Goal: Communication & Community: Submit feedback/report problem

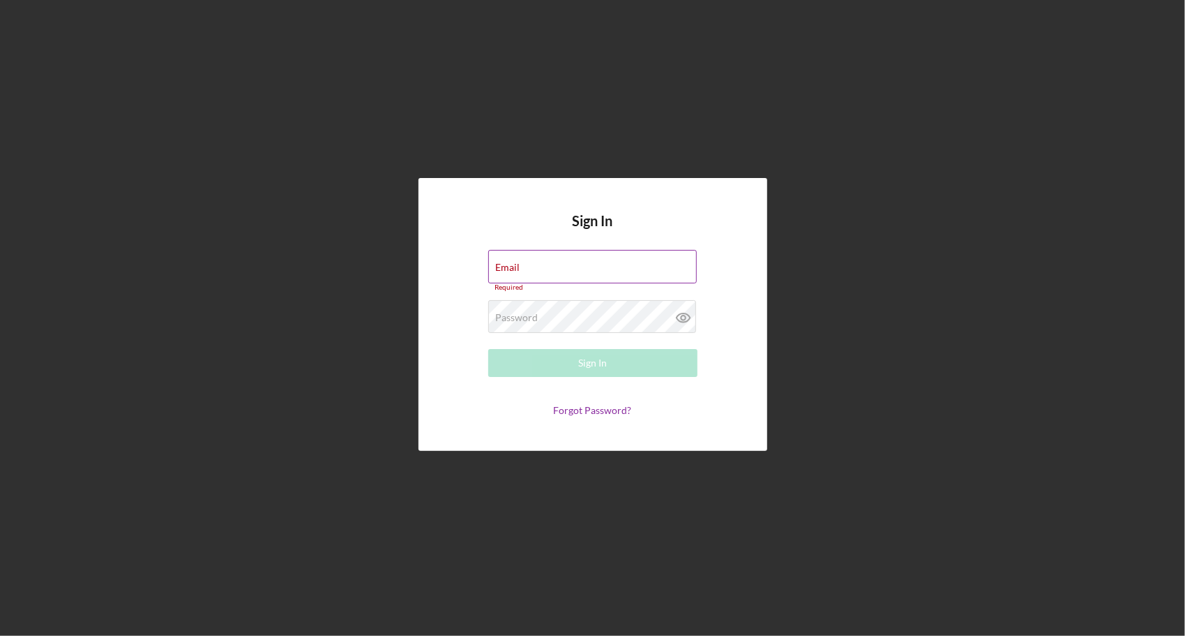
click at [514, 264] on label "Email" at bounding box center [508, 267] width 24 height 11
click at [514, 264] on input "Email" at bounding box center [592, 266] width 209 height 33
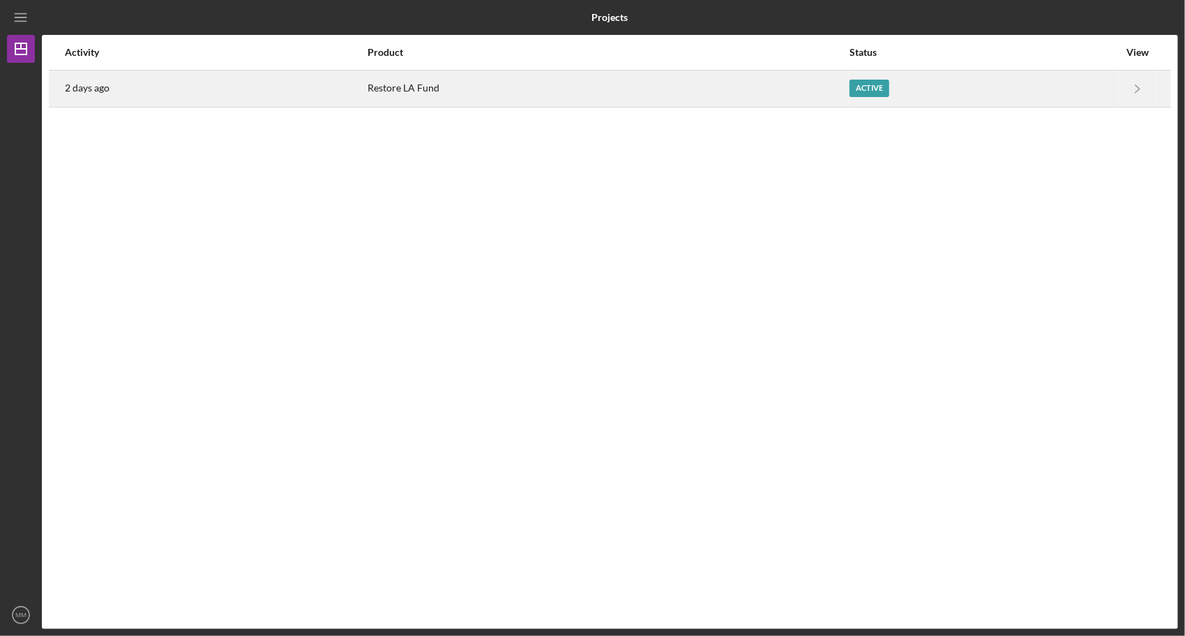
click at [862, 89] on div "Active" at bounding box center [870, 88] width 40 height 17
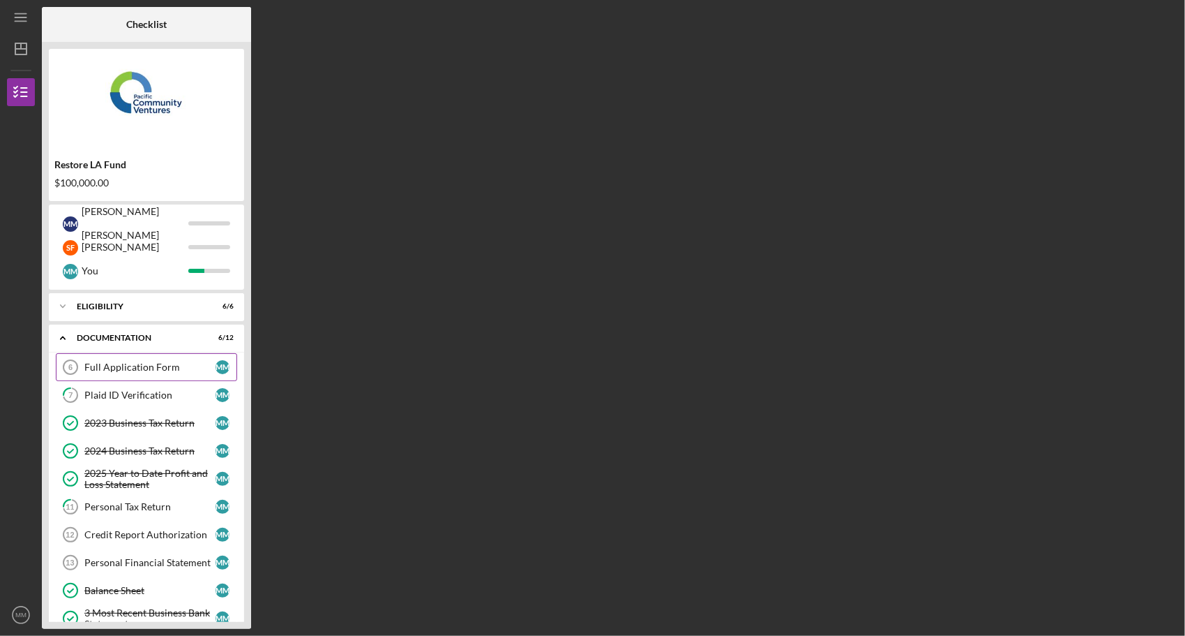
click at [135, 370] on div "Full Application Form" at bounding box center [149, 366] width 131 height 11
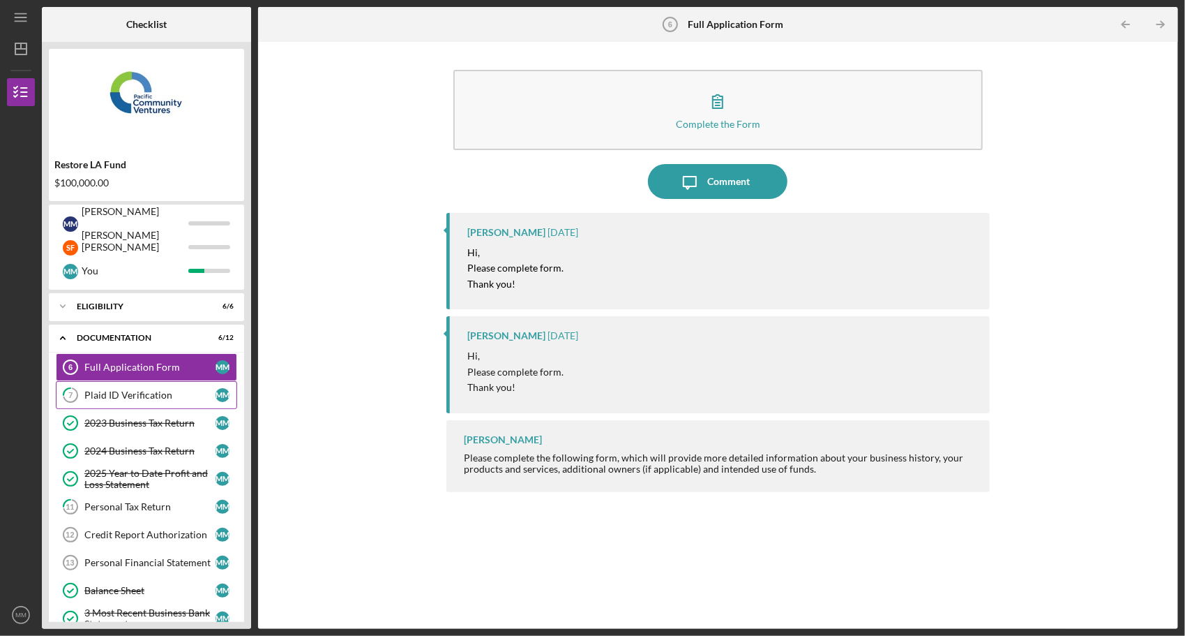
click at [131, 392] on div "Plaid ID Verification" at bounding box center [149, 394] width 131 height 11
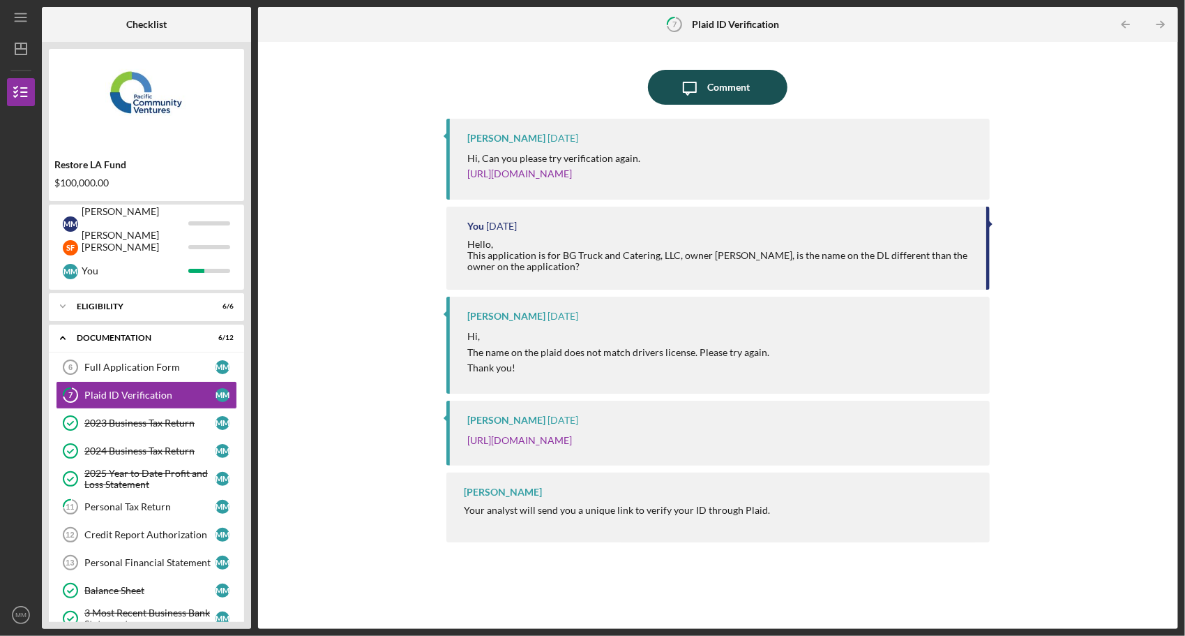
click at [701, 88] on icon "Icon/Message" at bounding box center [690, 87] width 35 height 35
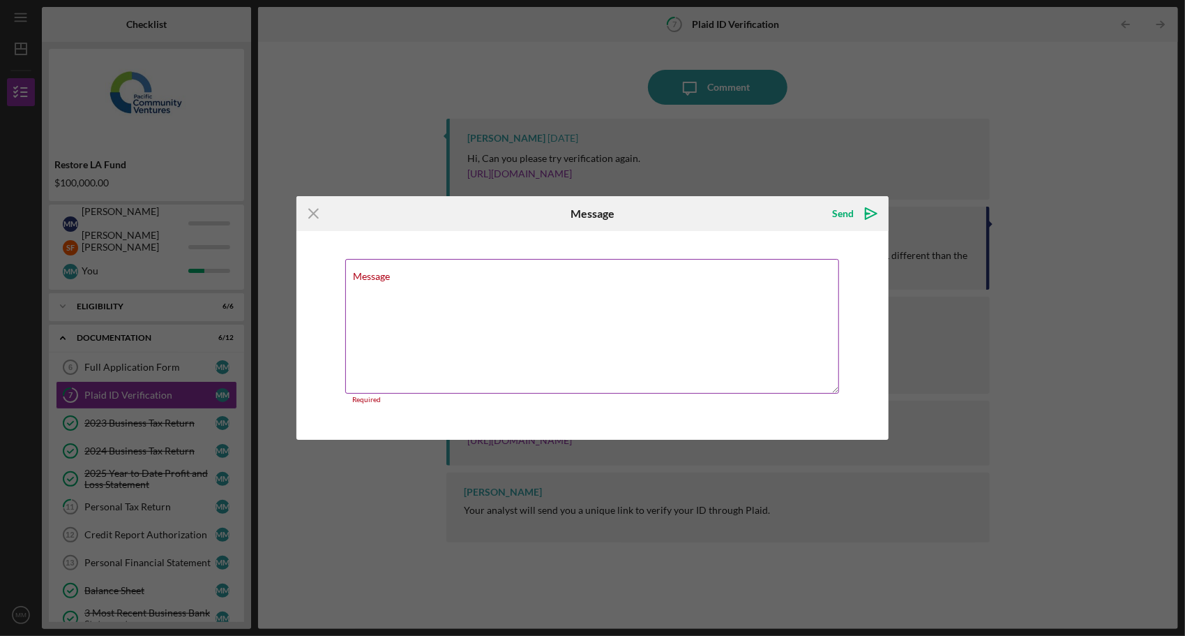
click at [532, 287] on textarea "Message" at bounding box center [592, 326] width 495 height 135
paste textarea "I tried many times again with both my drivers license and my passport. It looks…"
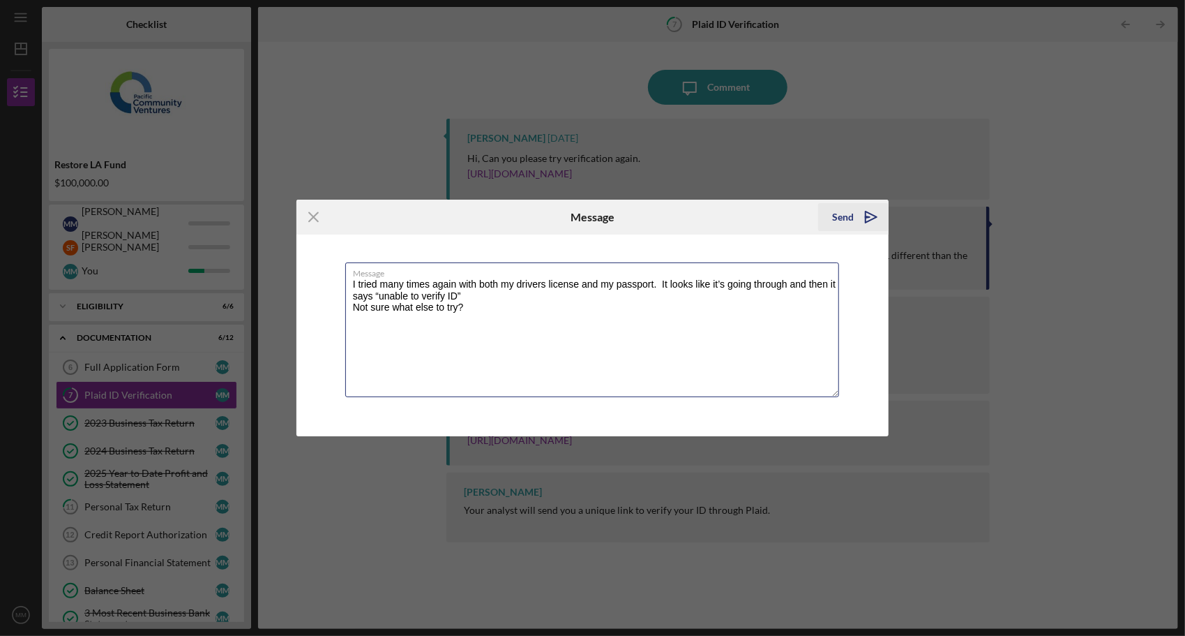
type textarea "I tried many times again with both my drivers license and my passport. It looks…"
click at [854, 213] on icon "Icon/icon-invite-send" at bounding box center [871, 217] width 35 height 35
